Goal: Transaction & Acquisition: Book appointment/travel/reservation

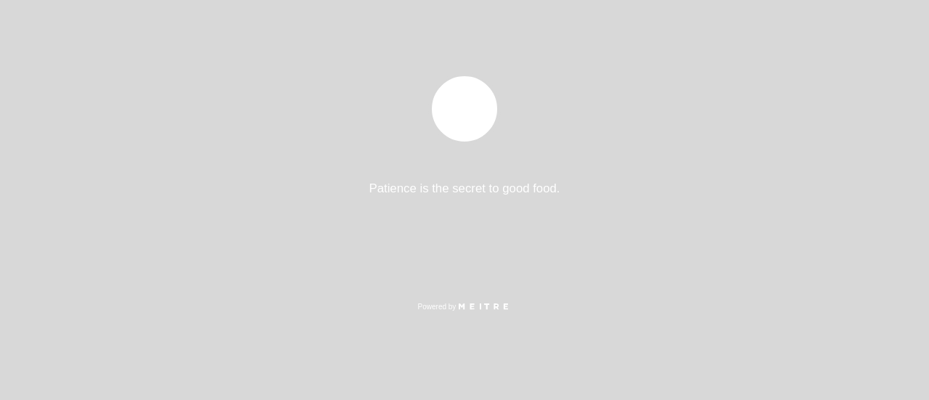
select select "es"
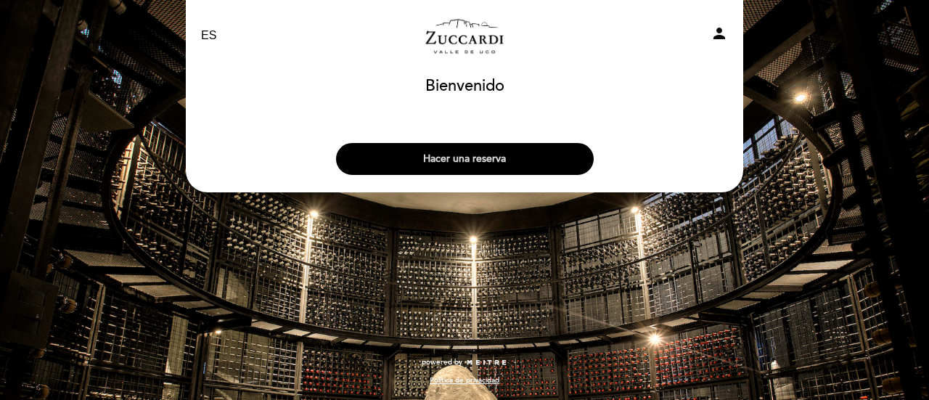
click at [573, 150] on button "Hacer una reserva" at bounding box center [465, 159] width 258 height 32
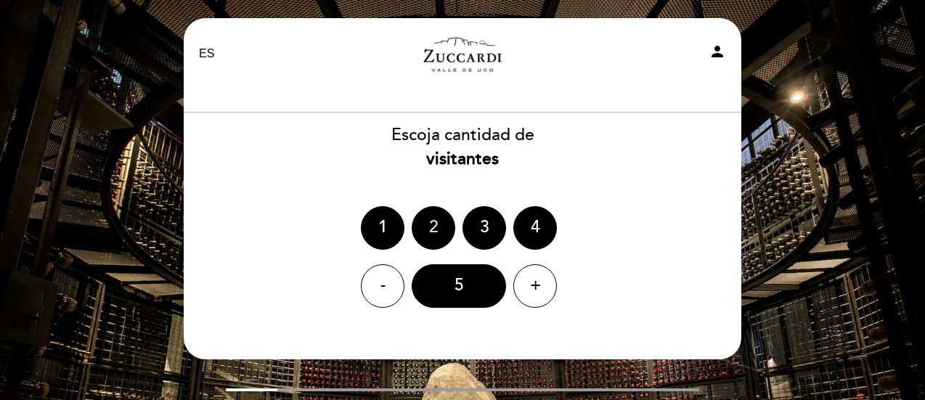
click at [427, 211] on div "2" at bounding box center [434, 228] width 44 height 44
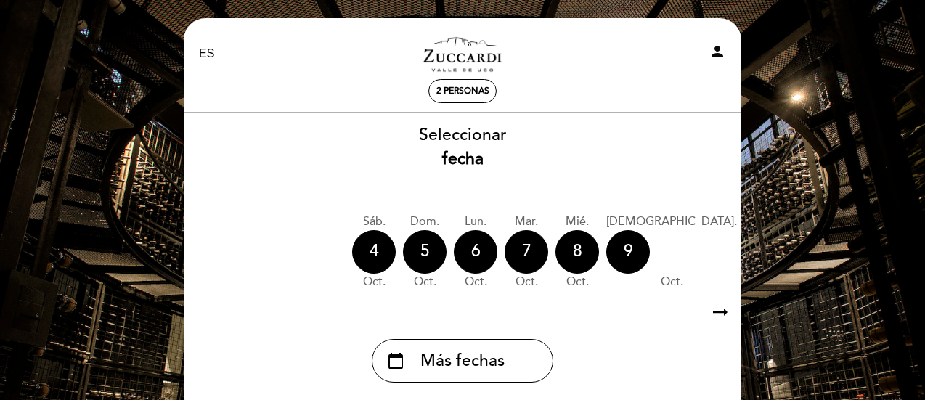
click at [460, 293] on div "sáb. [DATE] dom. [DATE] lun. [DATE] [DATE] oct. mié. [DATE] jue. [DATE] vie. [D…" at bounding box center [462, 251] width 559 height 91
drag, startPoint x: 462, startPoint y: 295, endPoint x: 571, endPoint y: 292, distance: 109.0
click at [571, 292] on div "sáb. [DATE] dom. [DATE] lun. [DATE] [DATE] oct. mié. [DATE] jue. [DATE] vie. [D…" at bounding box center [462, 251] width 559 height 91
click at [562, 356] on div "calendar_today Más fechas" at bounding box center [462, 355] width 559 height 54
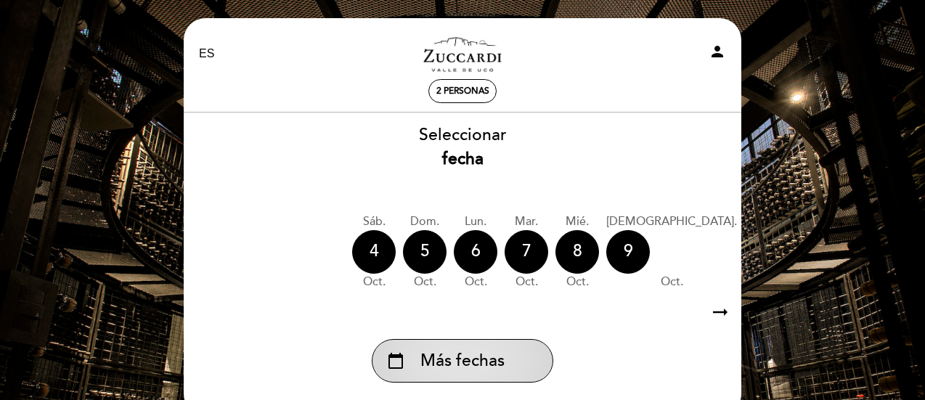
click at [492, 362] on span "Más fechas" at bounding box center [462, 361] width 84 height 24
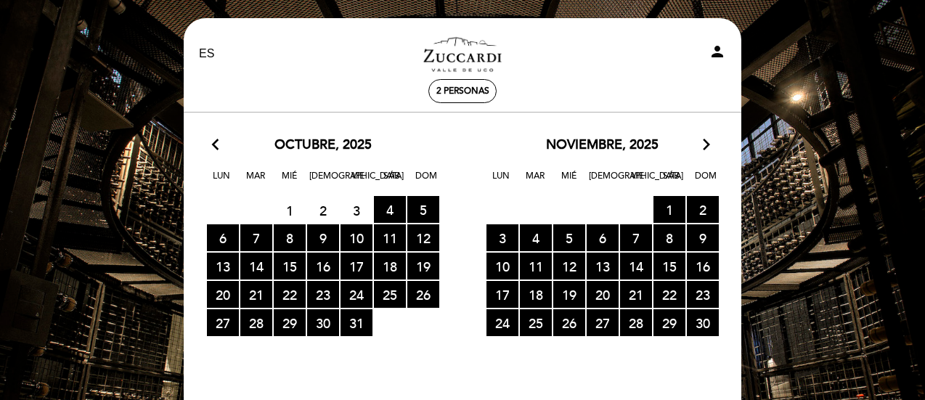
click at [697, 147] on div "noviembre, 2025 arrow_forward_ios" at bounding box center [601, 145] width 279 height 19
click at [705, 144] on icon "arrow_forward_ios" at bounding box center [706, 145] width 13 height 19
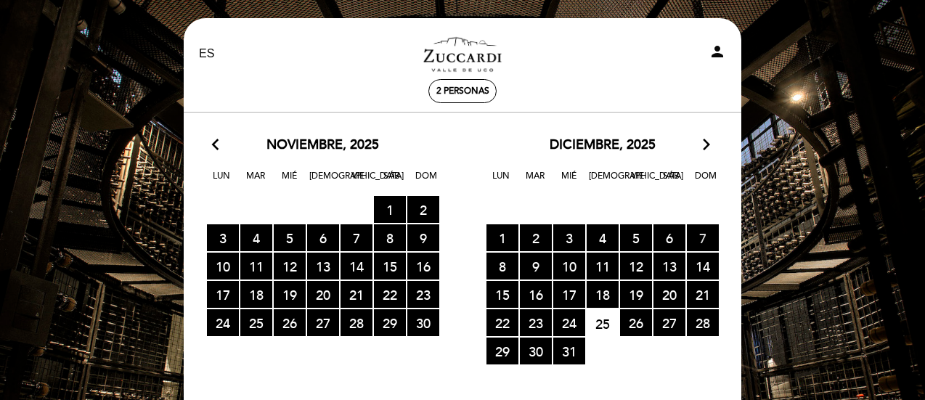
drag, startPoint x: 681, startPoint y: 242, endPoint x: 704, endPoint y: 237, distance: 23.6
click at [682, 242] on span "6 RESERVAS DISPONIBLES" at bounding box center [669, 237] width 32 height 27
click at [711, 242] on span "7 RESERVAS DISPONIBLES" at bounding box center [703, 237] width 32 height 27
